Goal: Task Accomplishment & Management: Use online tool/utility

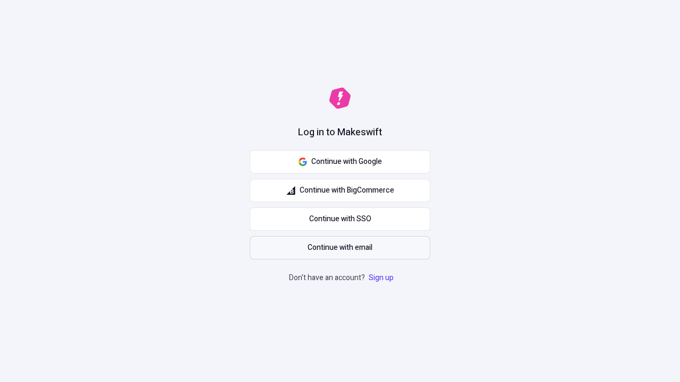
click at [340, 248] on span "Continue with email" at bounding box center [339, 248] width 65 height 12
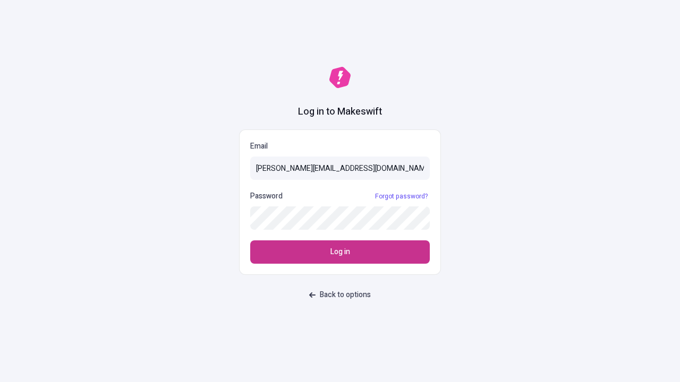
click at [340, 252] on span "Log in" at bounding box center [340, 252] width 20 height 12
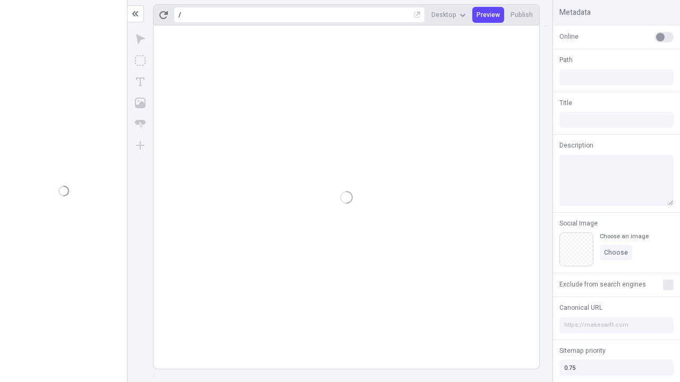
type input "/deep-link-soluta"
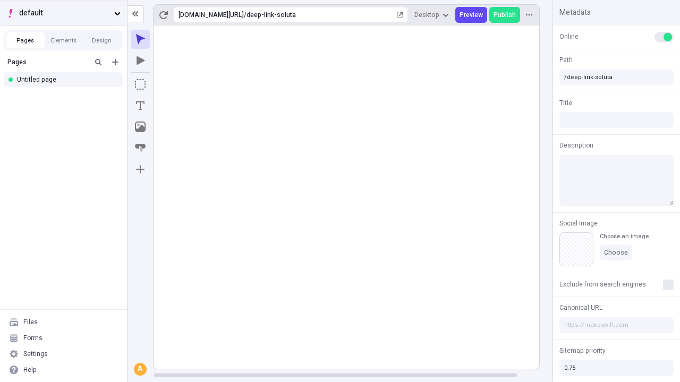
click at [63, 13] on span "default" at bounding box center [64, 13] width 91 height 12
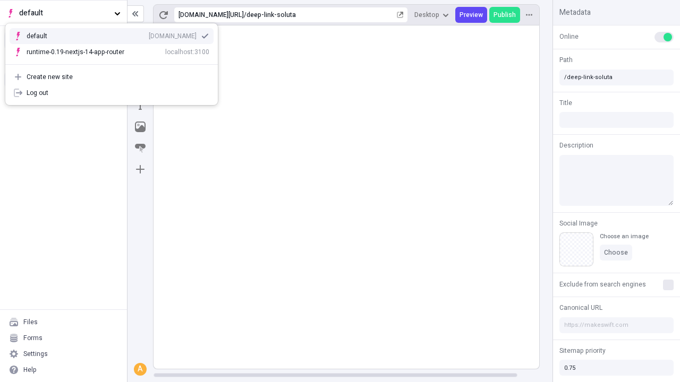
click at [111, 77] on div "Create new site" at bounding box center [118, 77] width 183 height 8
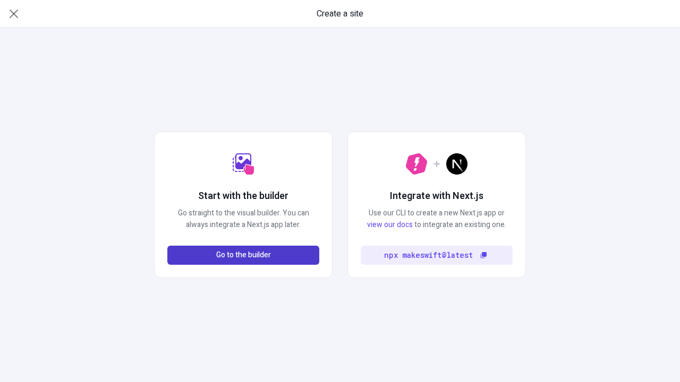
click at [243, 255] on span "Go to the builder" at bounding box center [243, 256] width 55 height 12
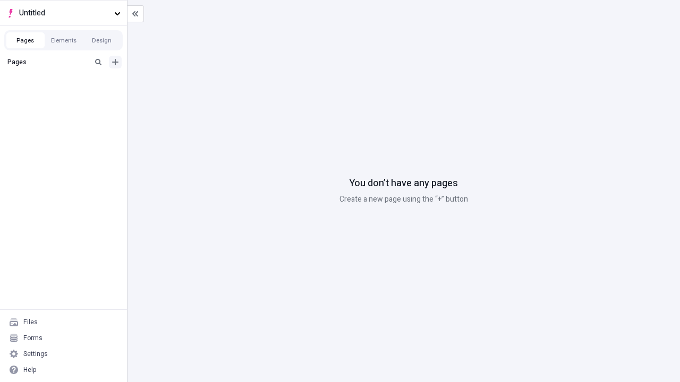
click at [115, 62] on icon "Add new" at bounding box center [115, 62] width 6 height 6
click at [66, 97] on div "Blank page" at bounding box center [66, 97] width 102 height 16
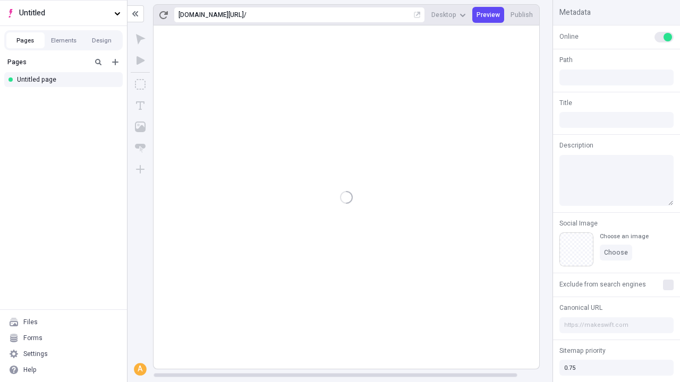
type input "/page"
click at [505, 15] on span "Publish" at bounding box center [504, 15] width 22 height 8
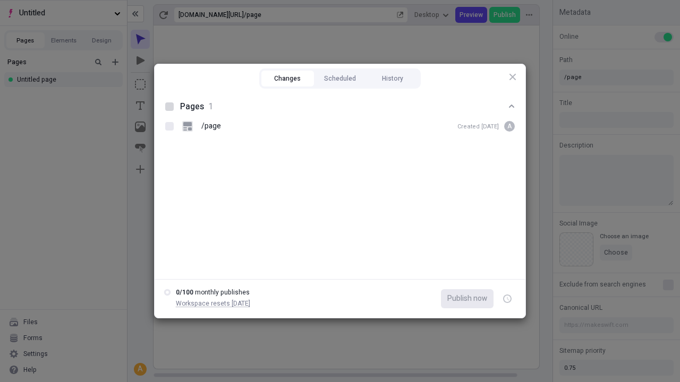
click at [287, 79] on button "Changes" at bounding box center [287, 79] width 53 height 16
click at [169, 107] on div at bounding box center [169, 106] width 8 height 8
checkbox input "true"
click at [507, 299] on icon "button" at bounding box center [507, 299] width 3 height 4
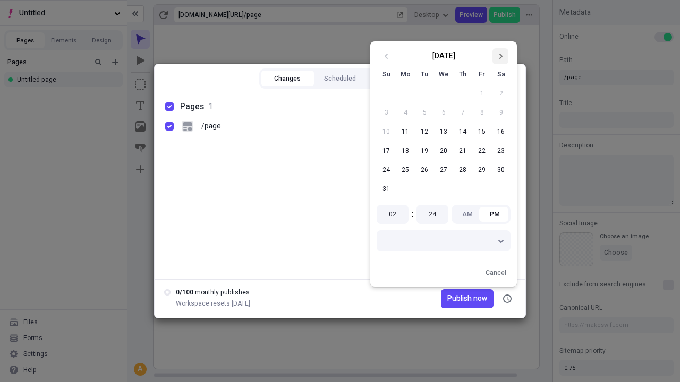
click at [500, 56] on icon "Go to next month" at bounding box center [500, 56] width 6 height 6
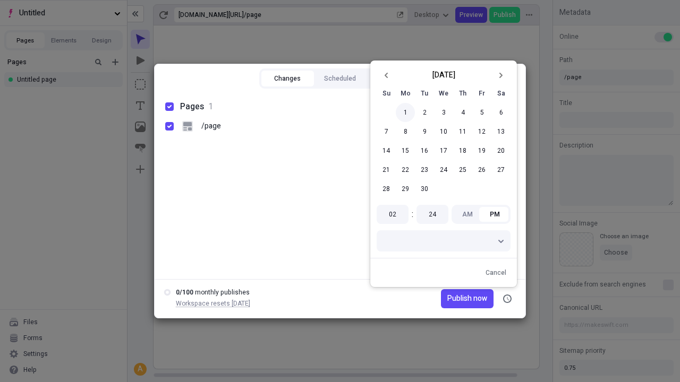
click at [405, 113] on button "1" at bounding box center [405, 112] width 19 height 19
click at [452, 299] on span "Publish on [DATE]" at bounding box center [457, 299] width 59 height 12
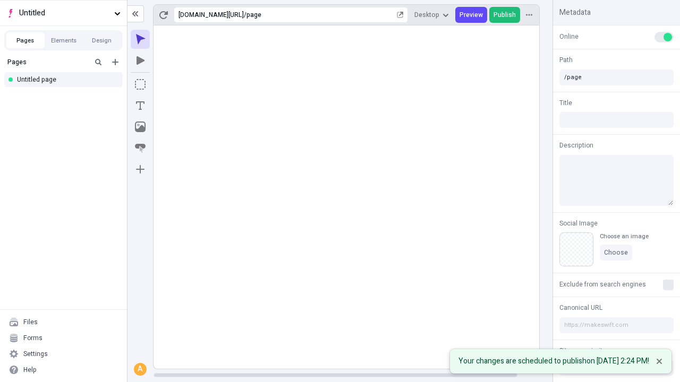
click at [505, 15] on span "Publish" at bounding box center [504, 15] width 22 height 8
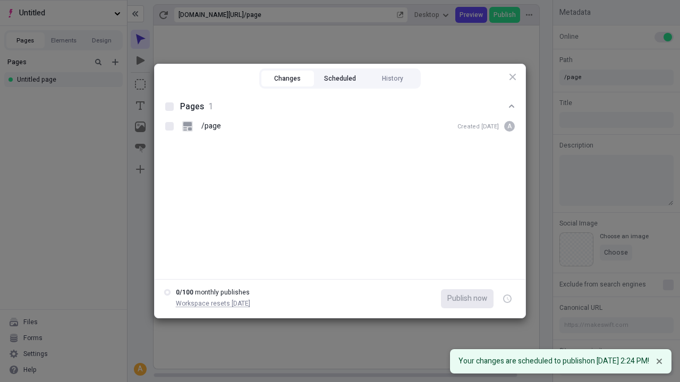
click at [340, 79] on button "Scheduled" at bounding box center [340, 79] width 53 height 16
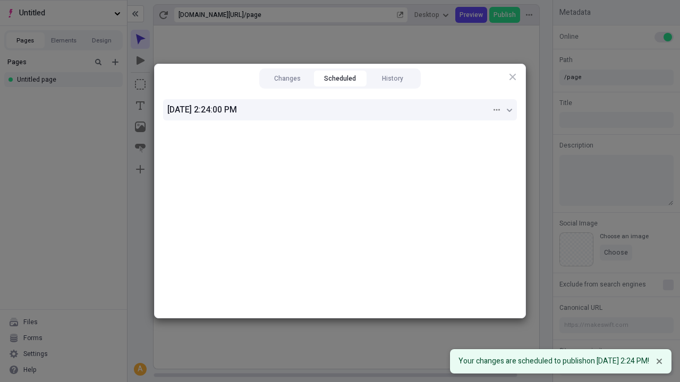
click at [340, 110] on div "[DATE] 2:24:00 PM" at bounding box center [329, 110] width 324 height 13
